Goal: Navigation & Orientation: Go to known website

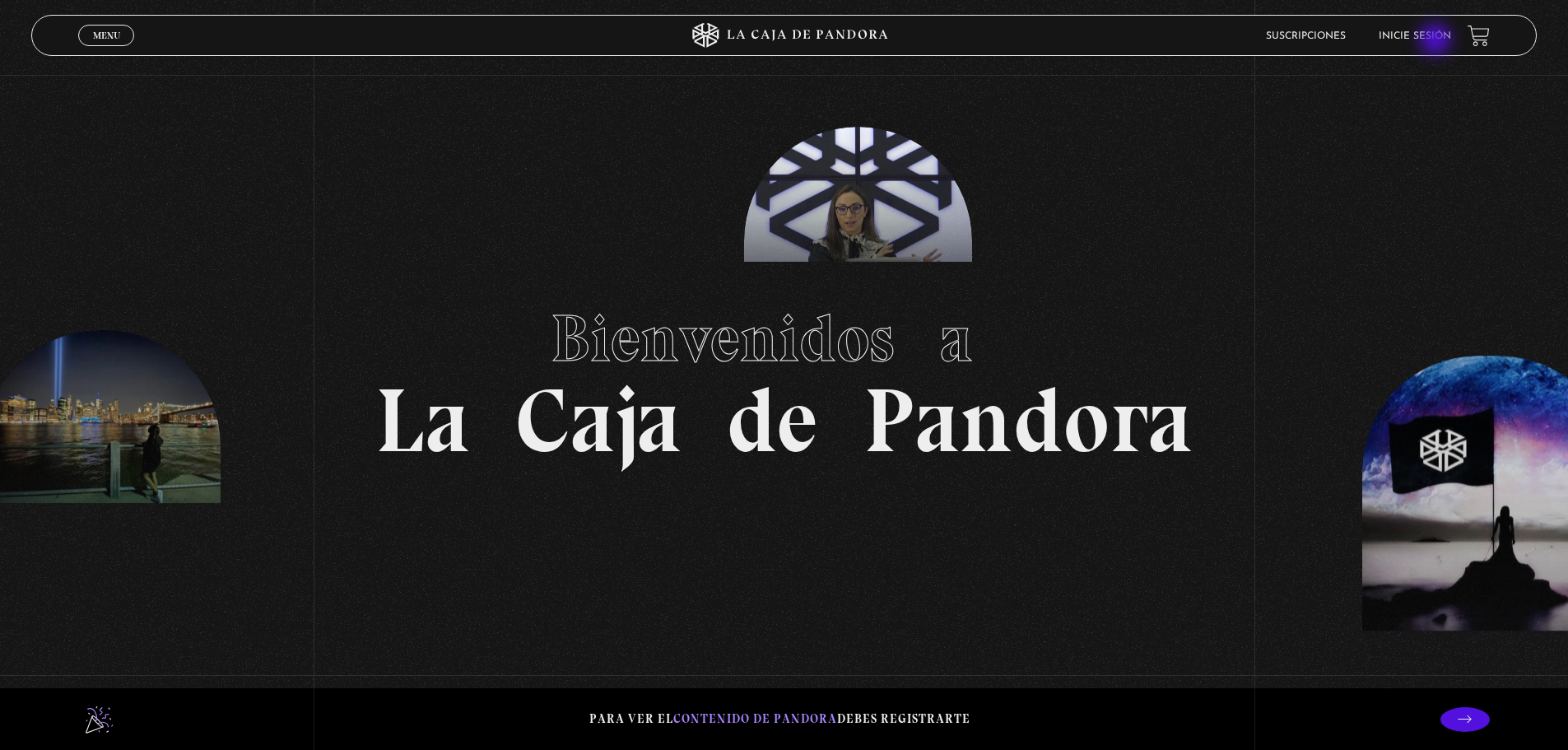
click at [1437, 40] on link "Inicie sesión" at bounding box center [1414, 36] width 72 height 9
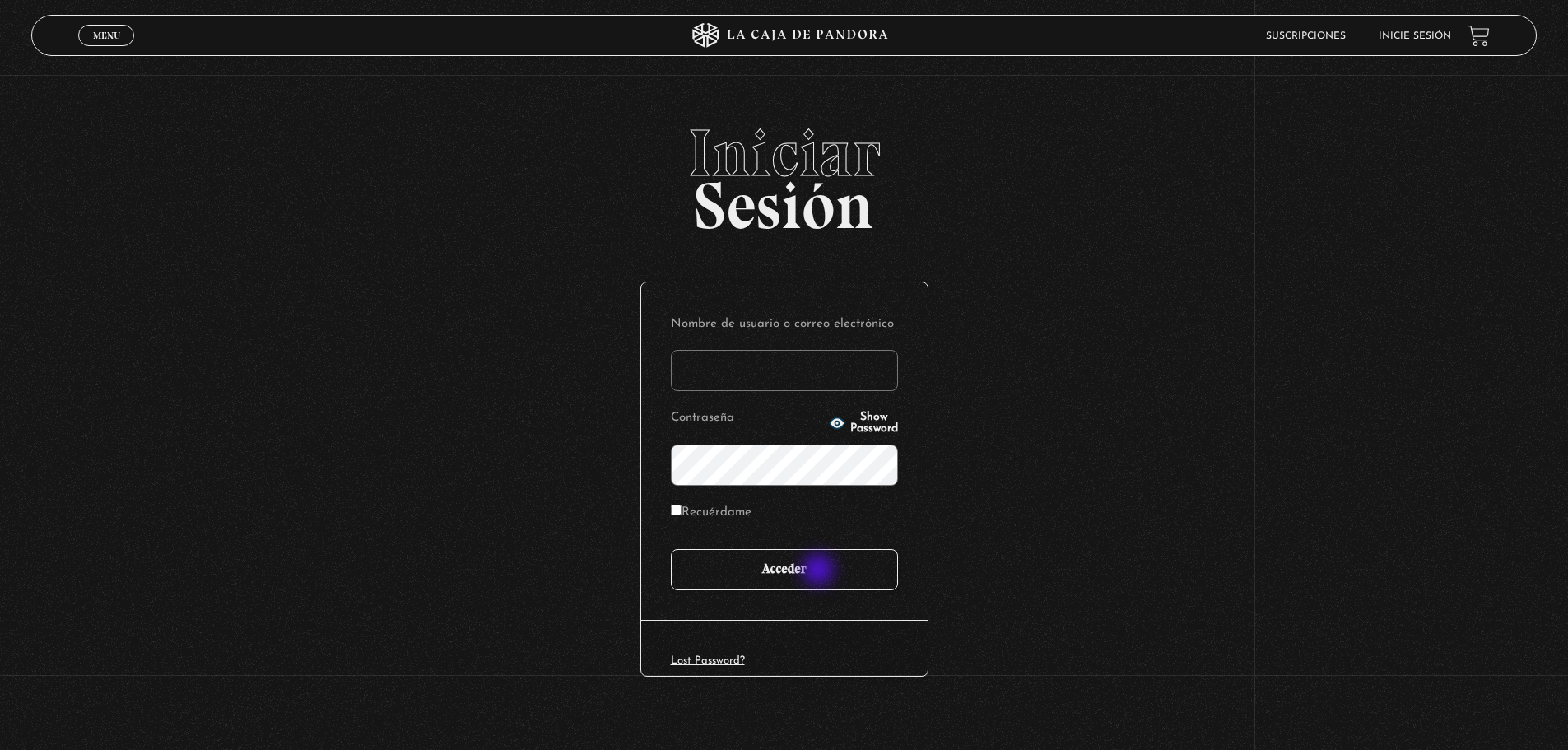
type input "[EMAIL_ADDRESS][DOMAIN_NAME]"
drag, startPoint x: 831, startPoint y: 582, endPoint x: 839, endPoint y: 583, distance: 8.1
click at [839, 583] on input "Acceder" at bounding box center [784, 569] width 227 height 41
